Goal: Information Seeking & Learning: Understand process/instructions

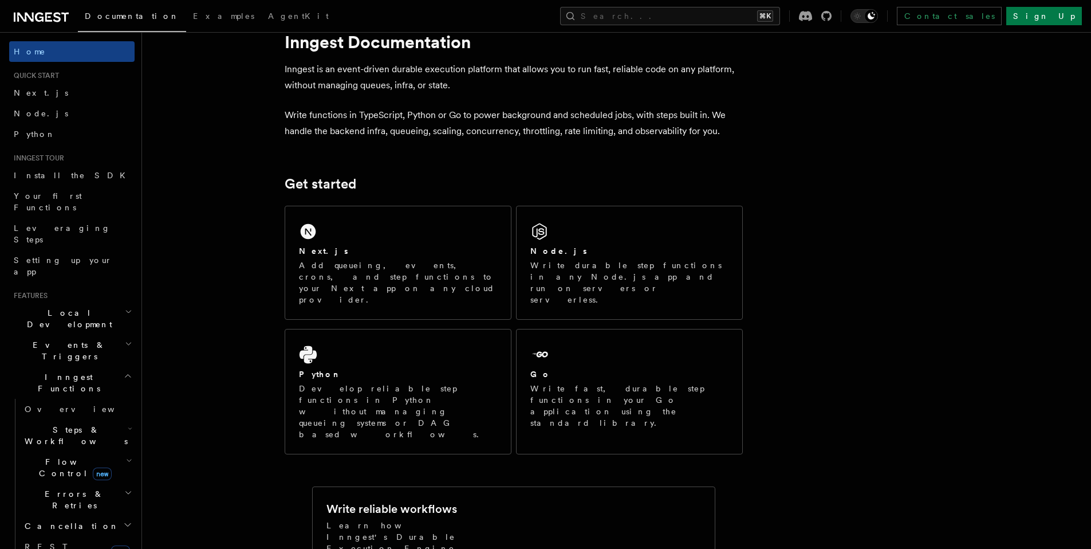
scroll to position [74, 0]
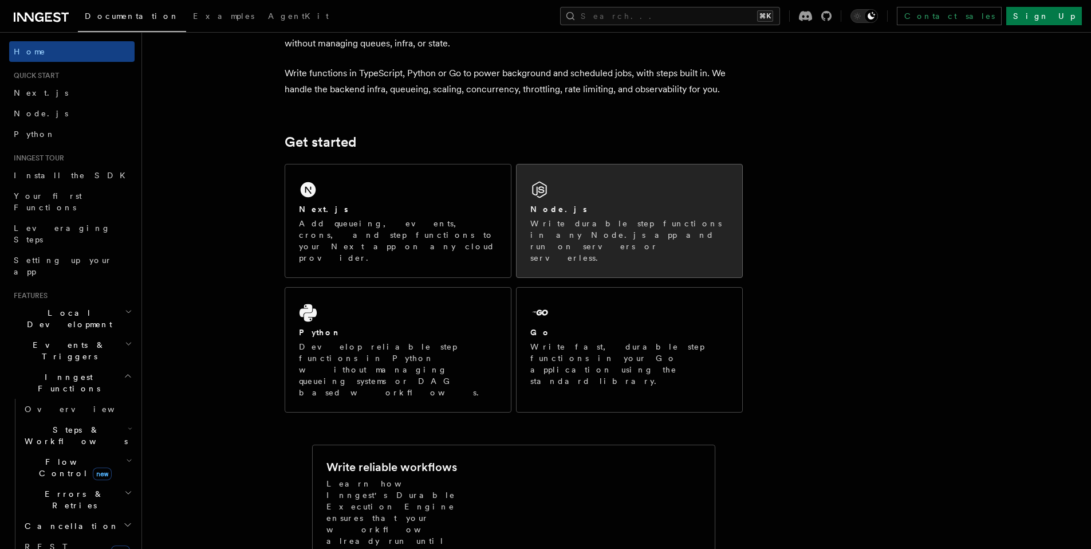
click at [672, 196] on div "Node.js Write durable step functions in any Node.js app and run on servers or s…" at bounding box center [630, 220] width 226 height 113
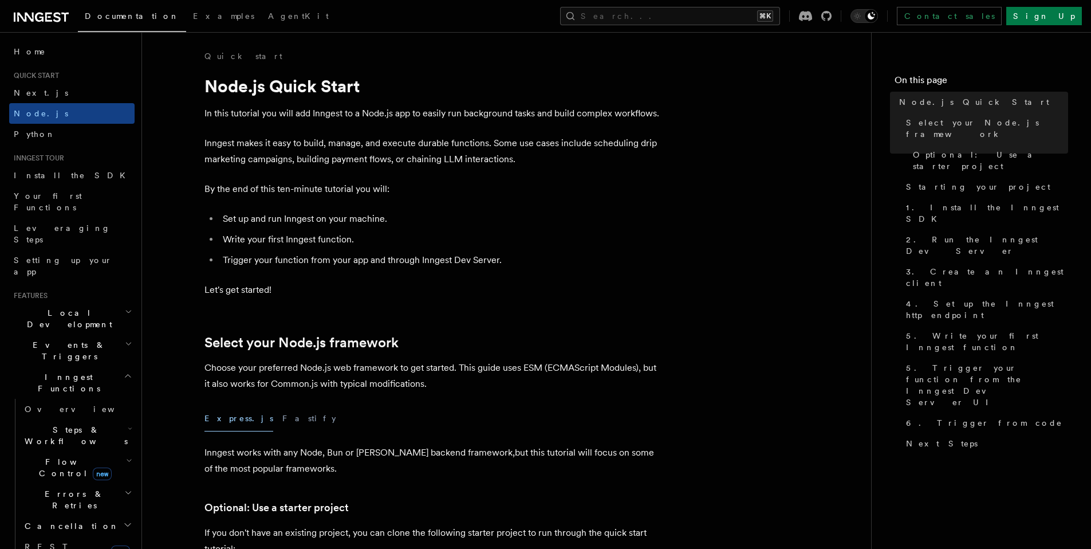
click at [501, 217] on li "Set up and run Inngest on your machine." at bounding box center [440, 219] width 443 height 16
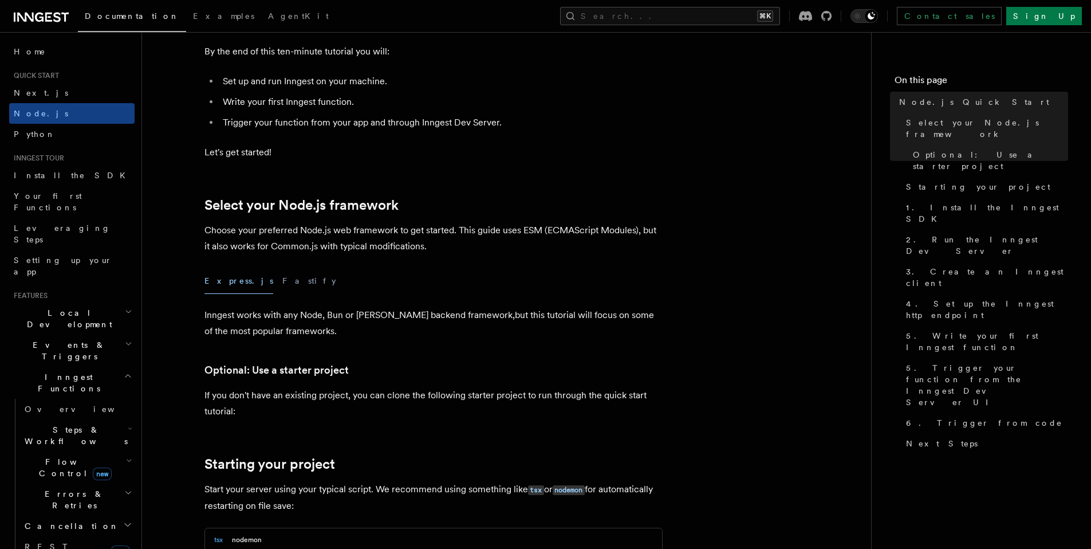
scroll to position [172, 0]
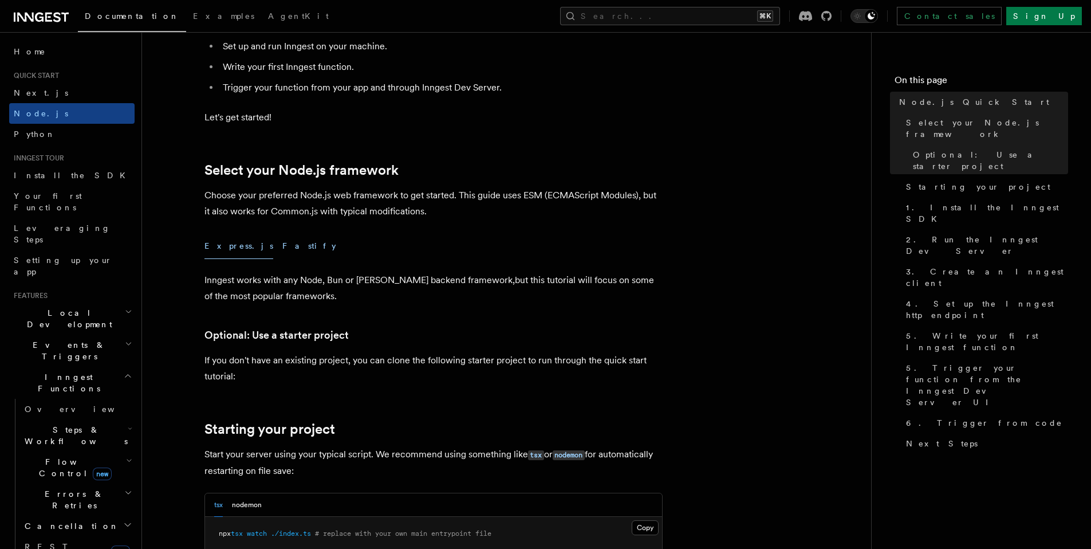
click at [282, 244] on button "Fastify" at bounding box center [309, 246] width 54 height 26
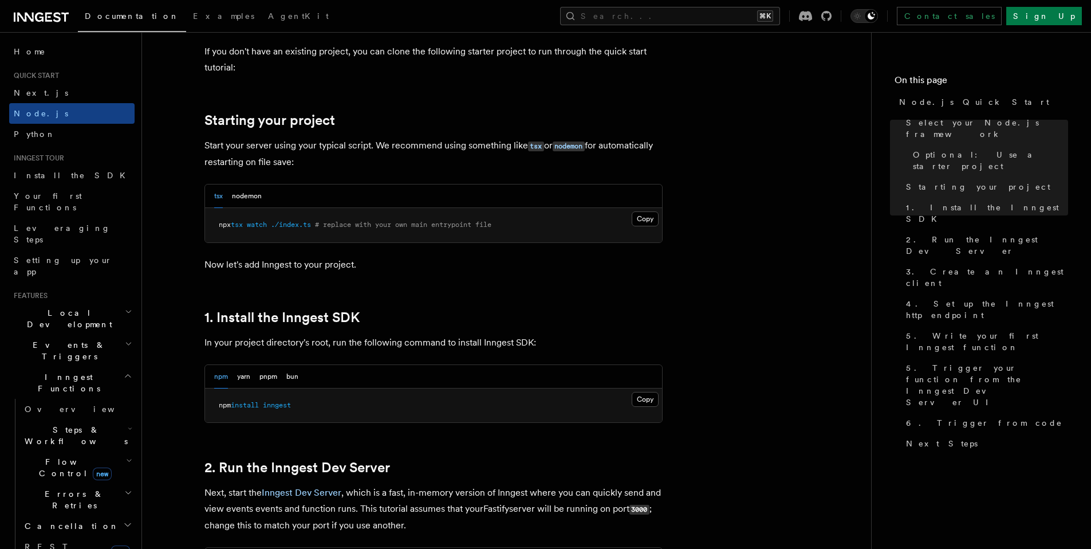
scroll to position [498, 0]
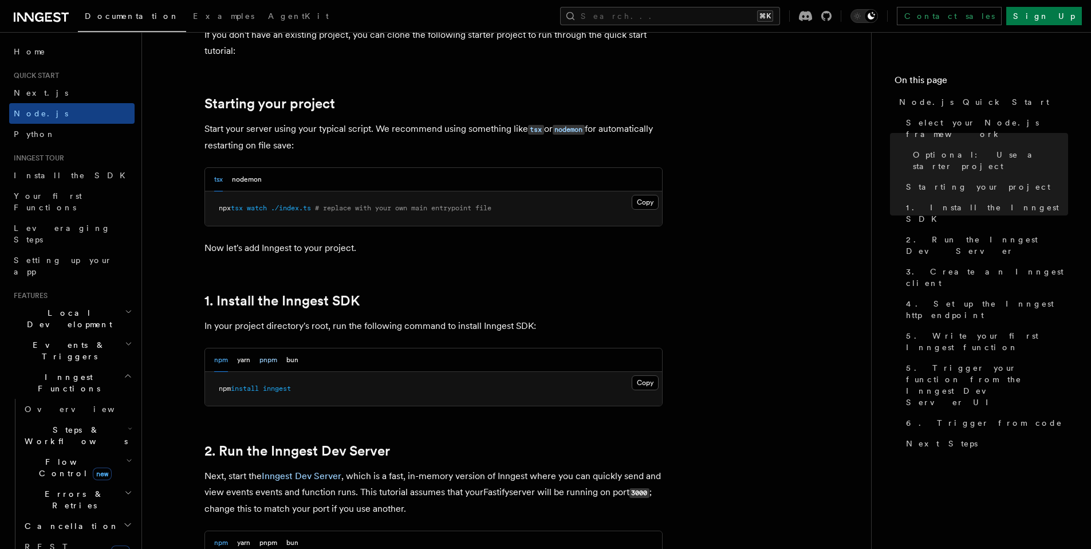
click at [268, 363] on button "pnpm" at bounding box center [268, 359] width 18 height 23
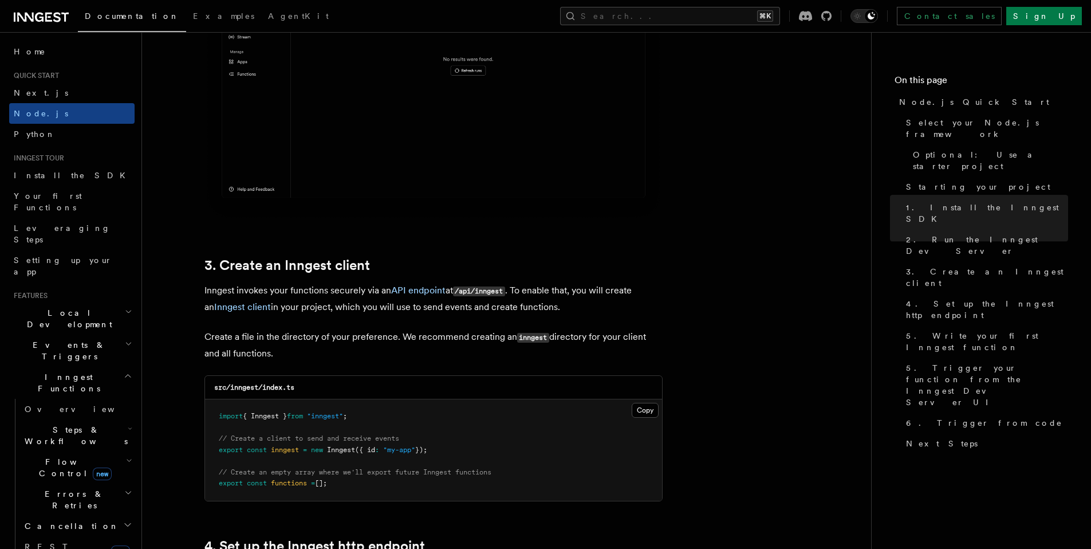
scroll to position [1252, 0]
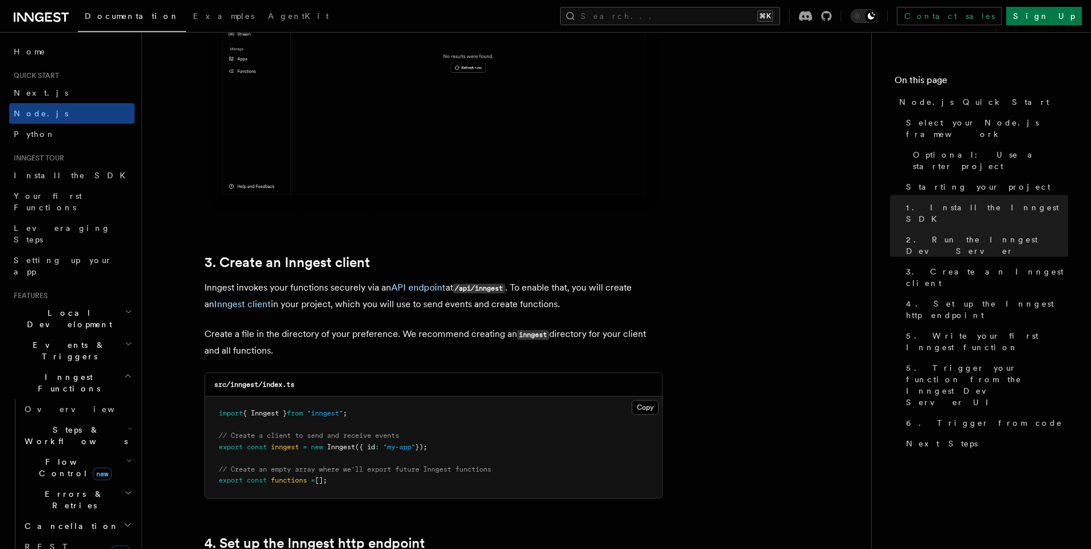
click at [623, 311] on p "Inngest invokes your functions securely via an API endpoint at /api/inngest . T…" at bounding box center [433, 296] width 458 height 33
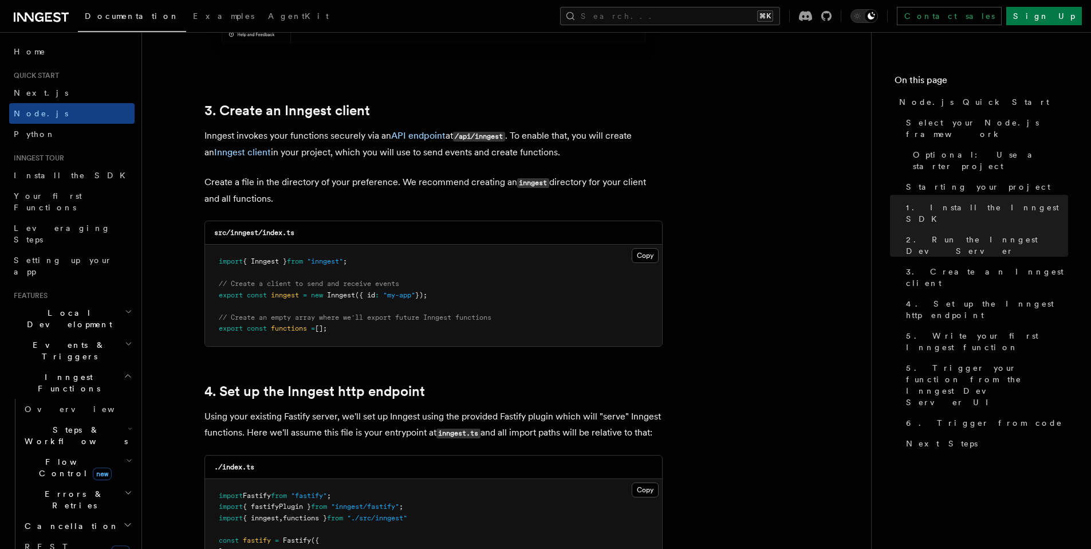
scroll to position [1559, 0]
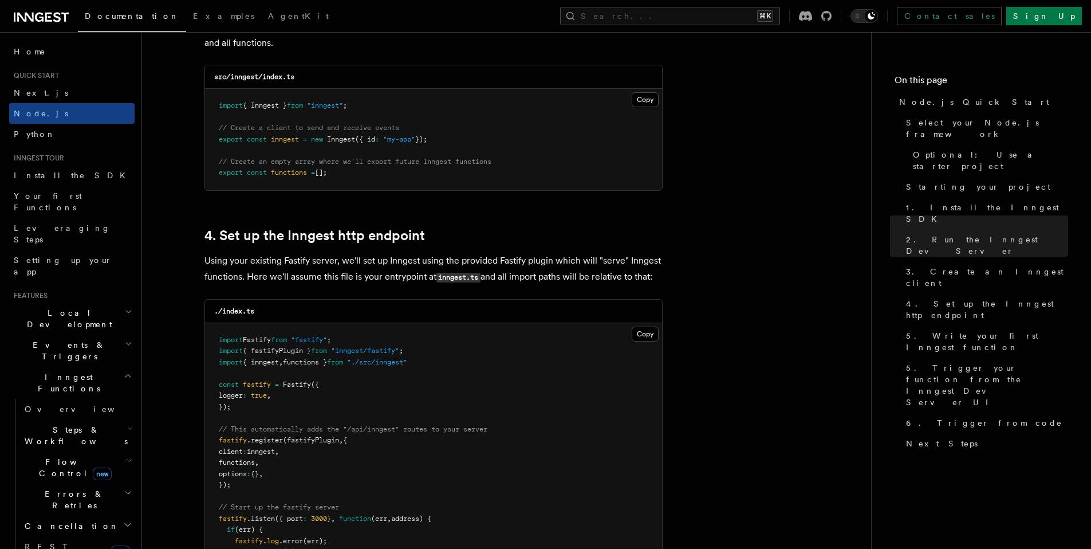
click at [325, 264] on p "Using your existing Fastify server, we'll set up Inngest using the provided Fas…" at bounding box center [433, 269] width 458 height 33
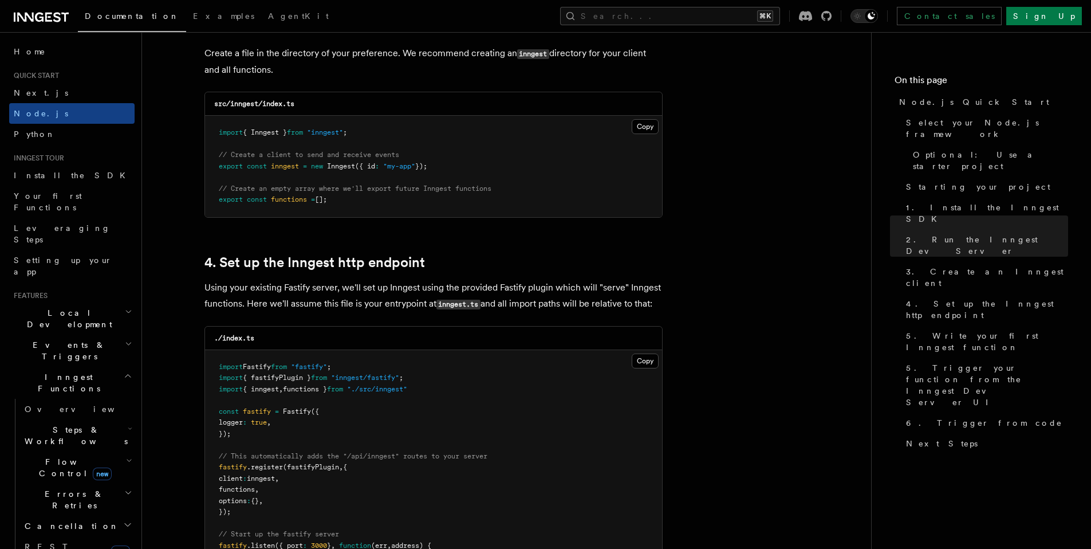
scroll to position [1495, 0]
